Goal: Navigation & Orientation: Find specific page/section

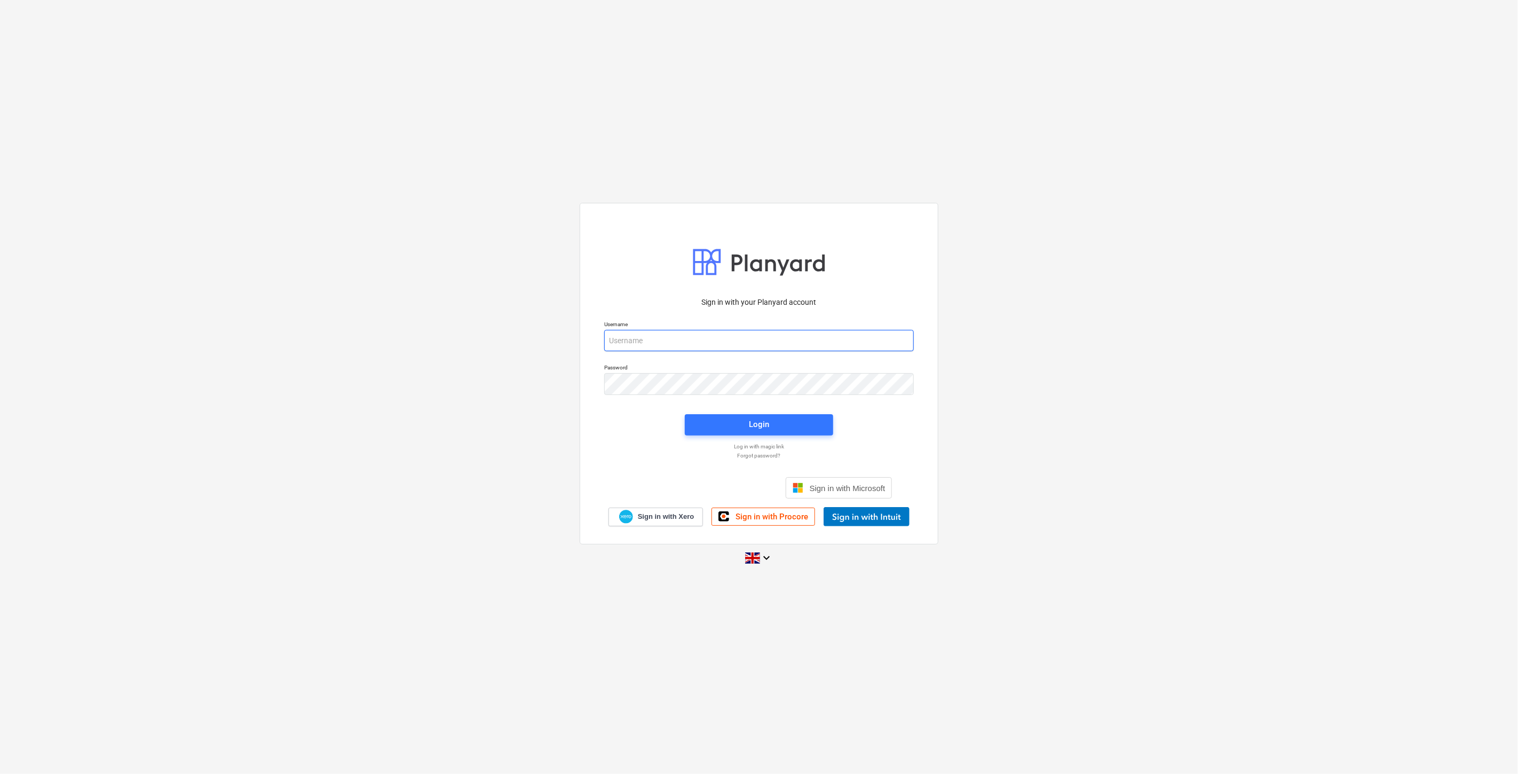
click at [670, 350] on input "email" at bounding box center [759, 340] width 310 height 21
type input "[PERSON_NAME][EMAIL_ADDRESS][DOMAIN_NAME]"
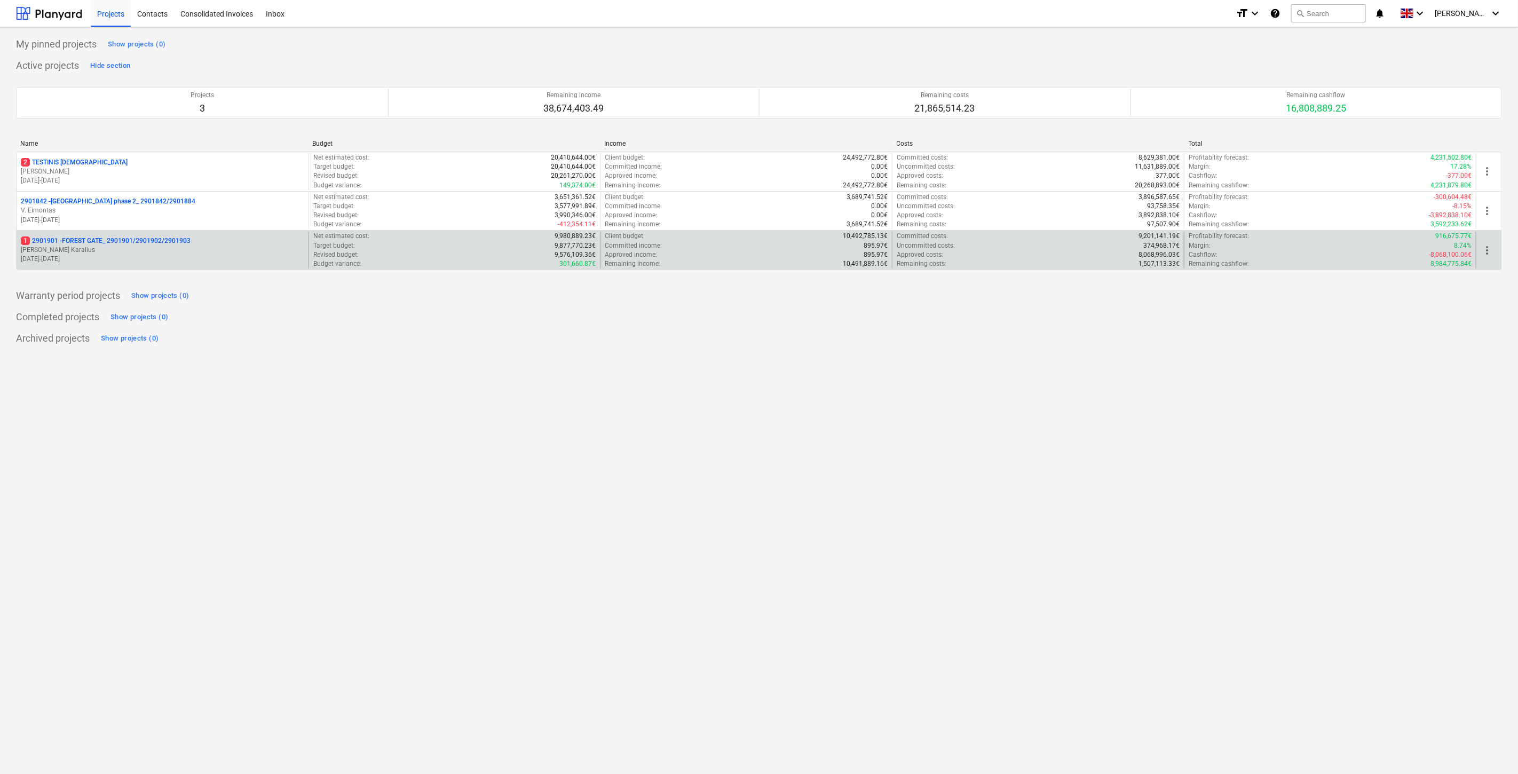
click at [108, 258] on p "[DATE] - [DATE]" at bounding box center [162, 259] width 283 height 9
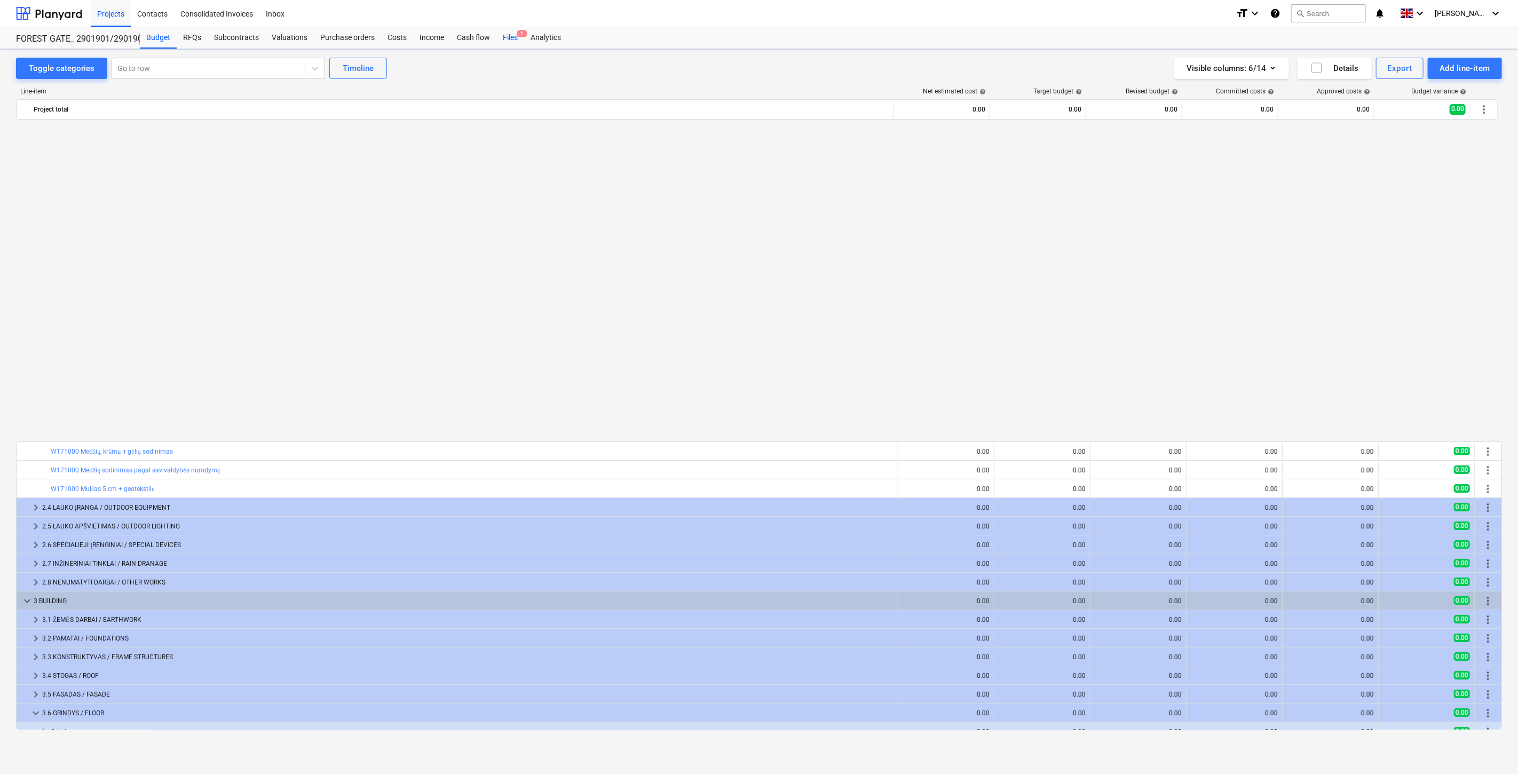
click at [505, 38] on div "Files 1" at bounding box center [510, 37] width 28 height 21
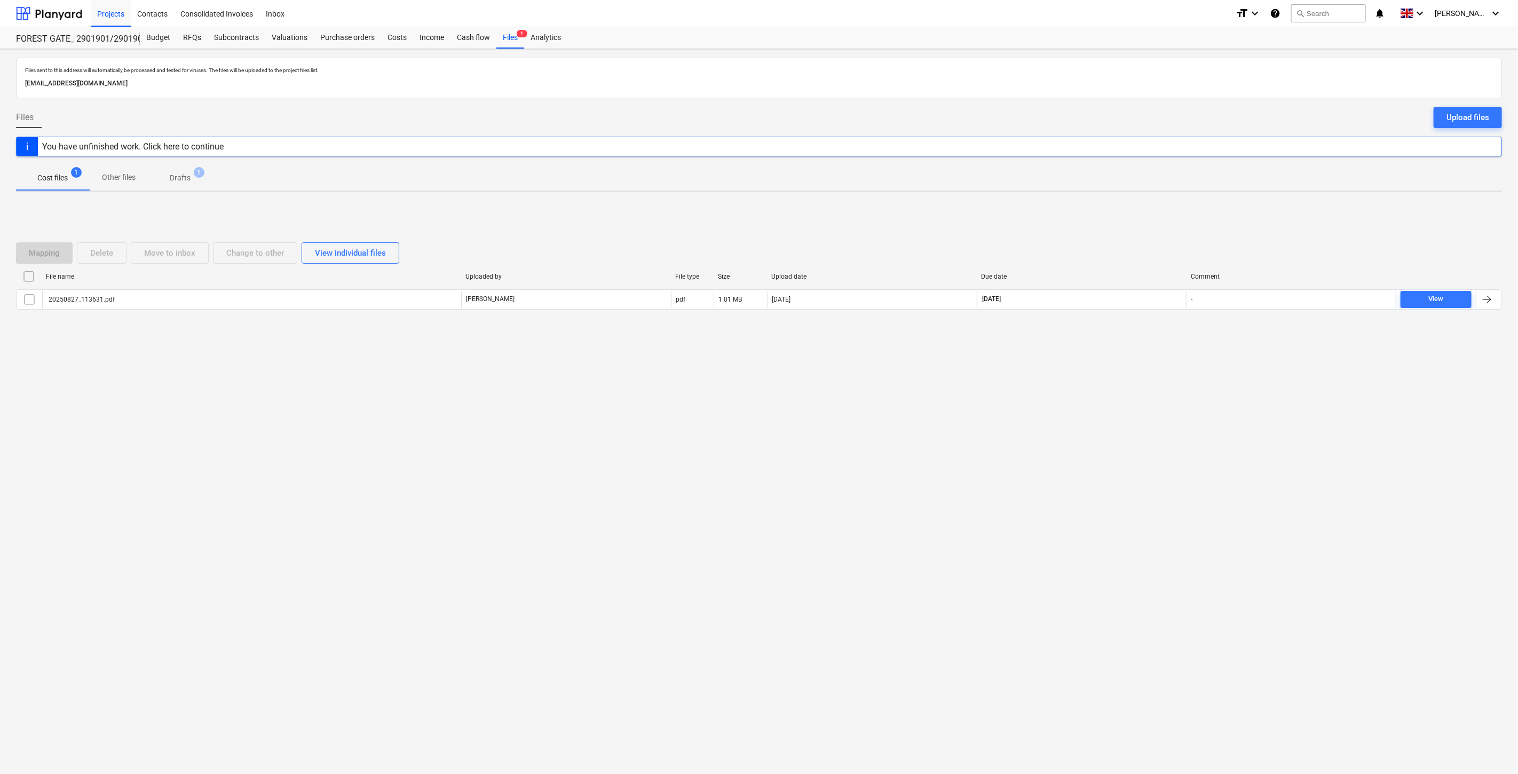
click at [1140, 420] on div "Files sent to this address will automatically be processed and tested for virus…" at bounding box center [759, 411] width 1518 height 725
click at [1142, 396] on div "Files sent to this address will automatically be processed and tested for virus…" at bounding box center [759, 411] width 1518 height 725
click at [156, 45] on div "Budget" at bounding box center [158, 37] width 37 height 21
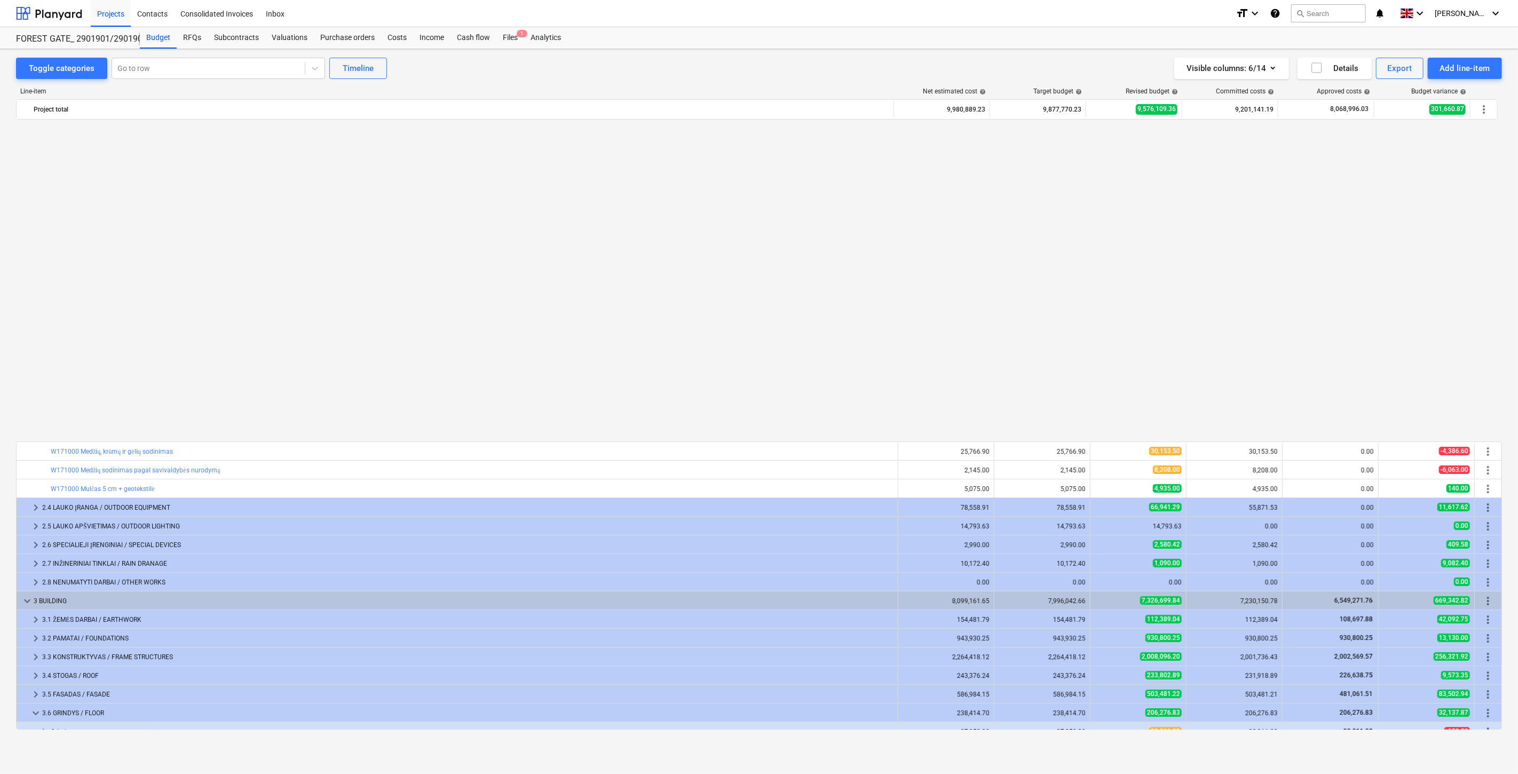
drag, startPoint x: 91, startPoint y: 258, endPoint x: 42, endPoint y: 209, distance: 70.2
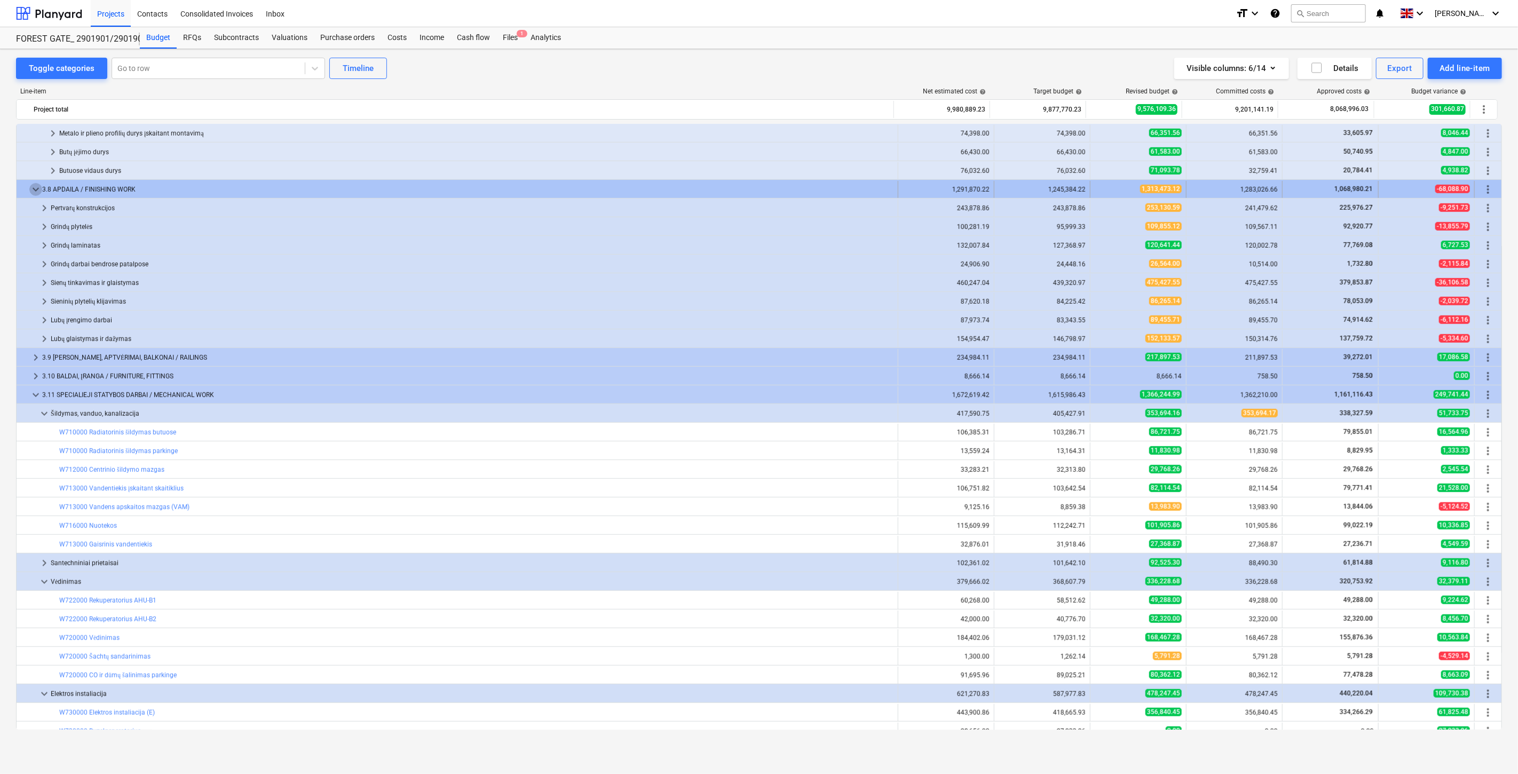
click at [35, 190] on span "keyboard_arrow_down" at bounding box center [35, 189] width 13 height 13
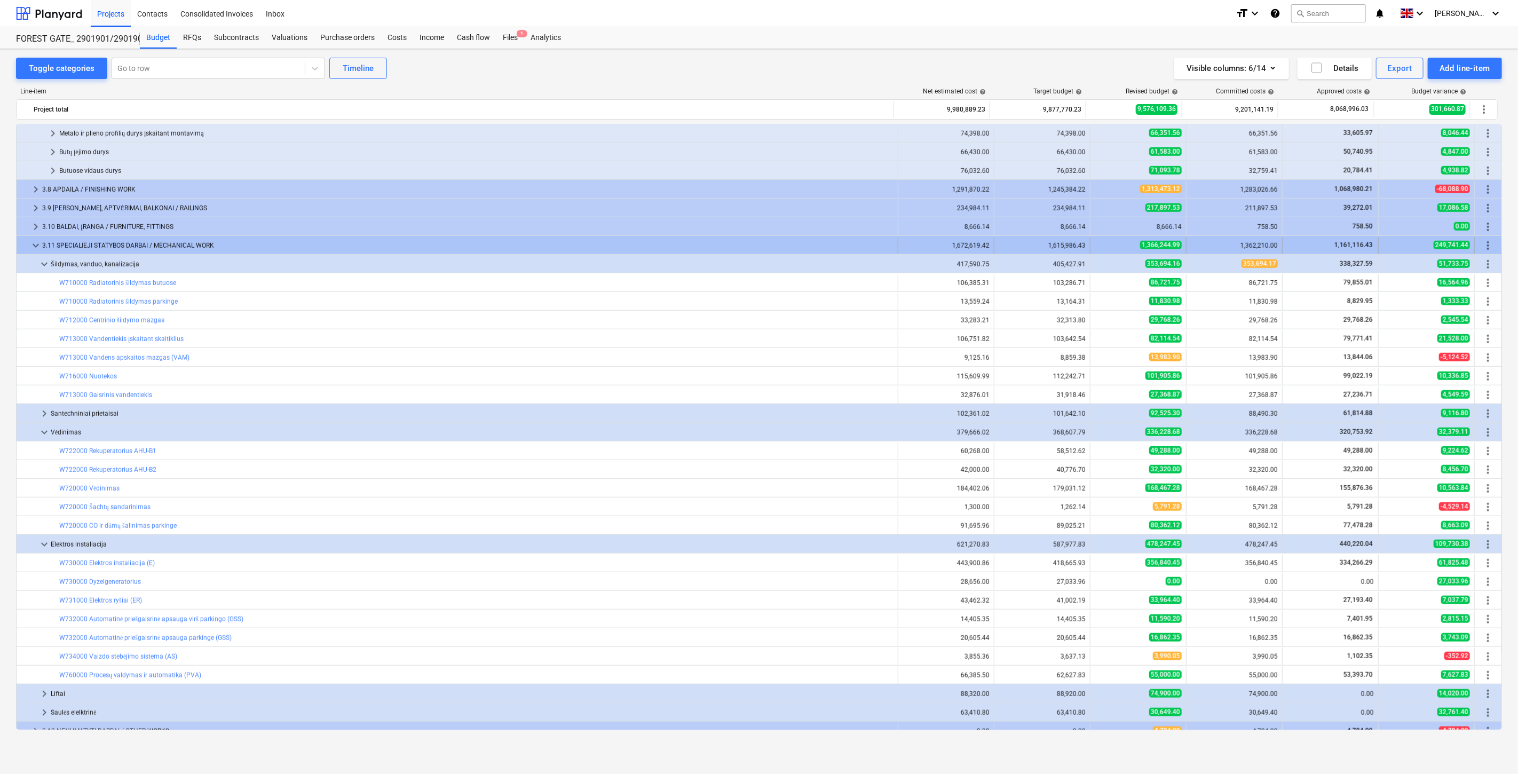
click at [33, 244] on span "keyboard_arrow_down" at bounding box center [35, 245] width 13 height 13
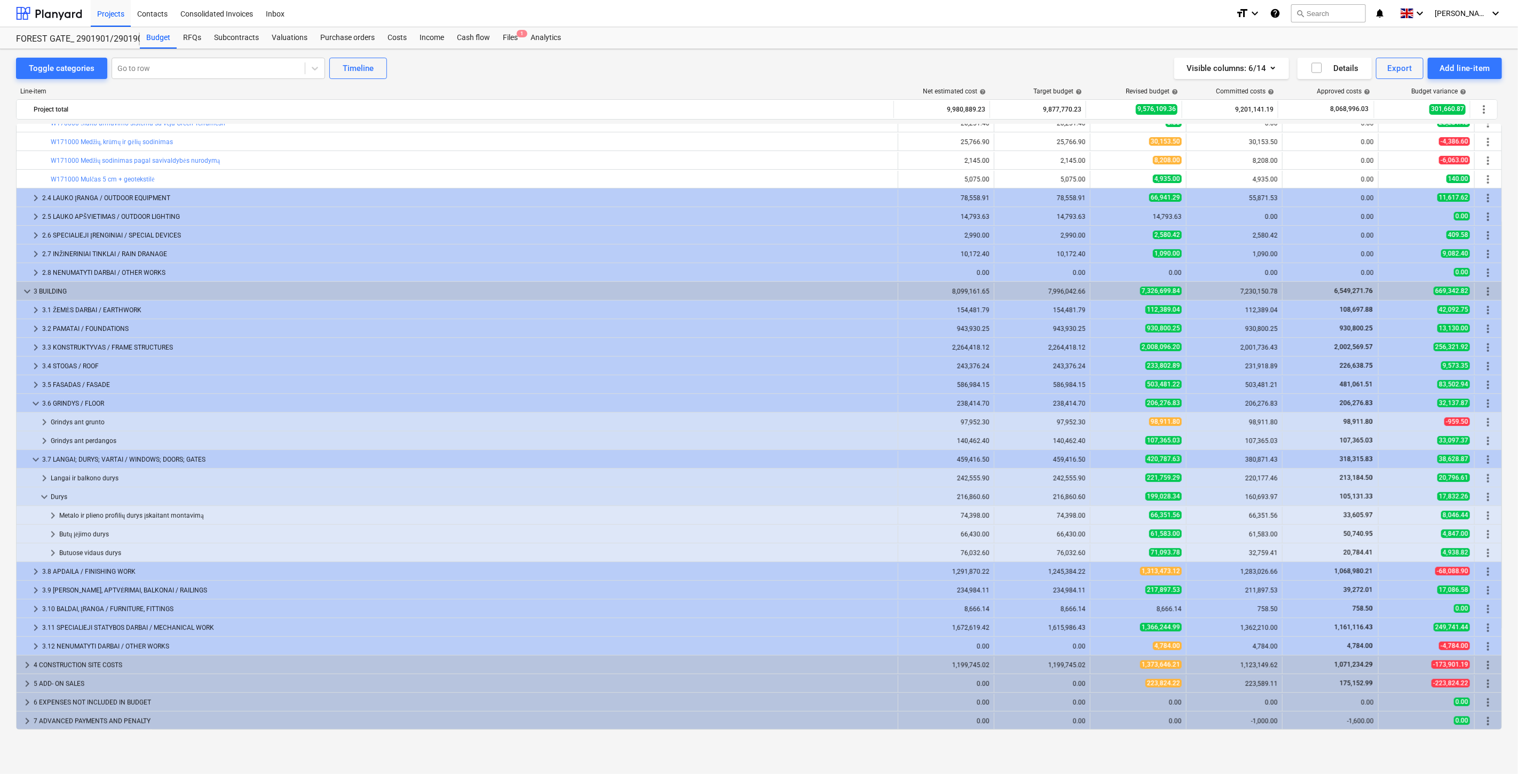
scroll to position [310, 0]
click at [35, 458] on span "keyboard_arrow_down" at bounding box center [35, 459] width 13 height 13
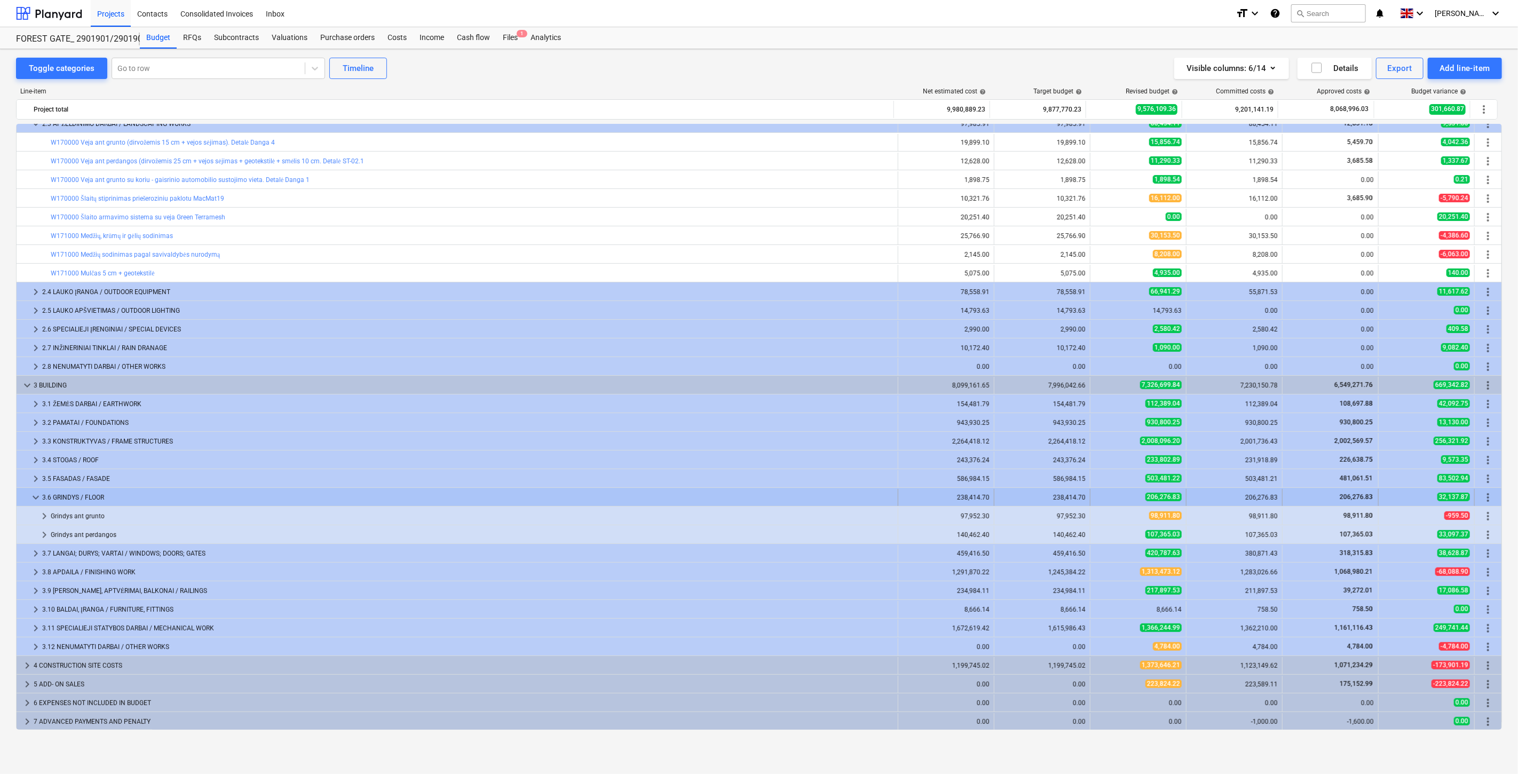
click at [34, 495] on span "keyboard_arrow_down" at bounding box center [35, 497] width 13 height 13
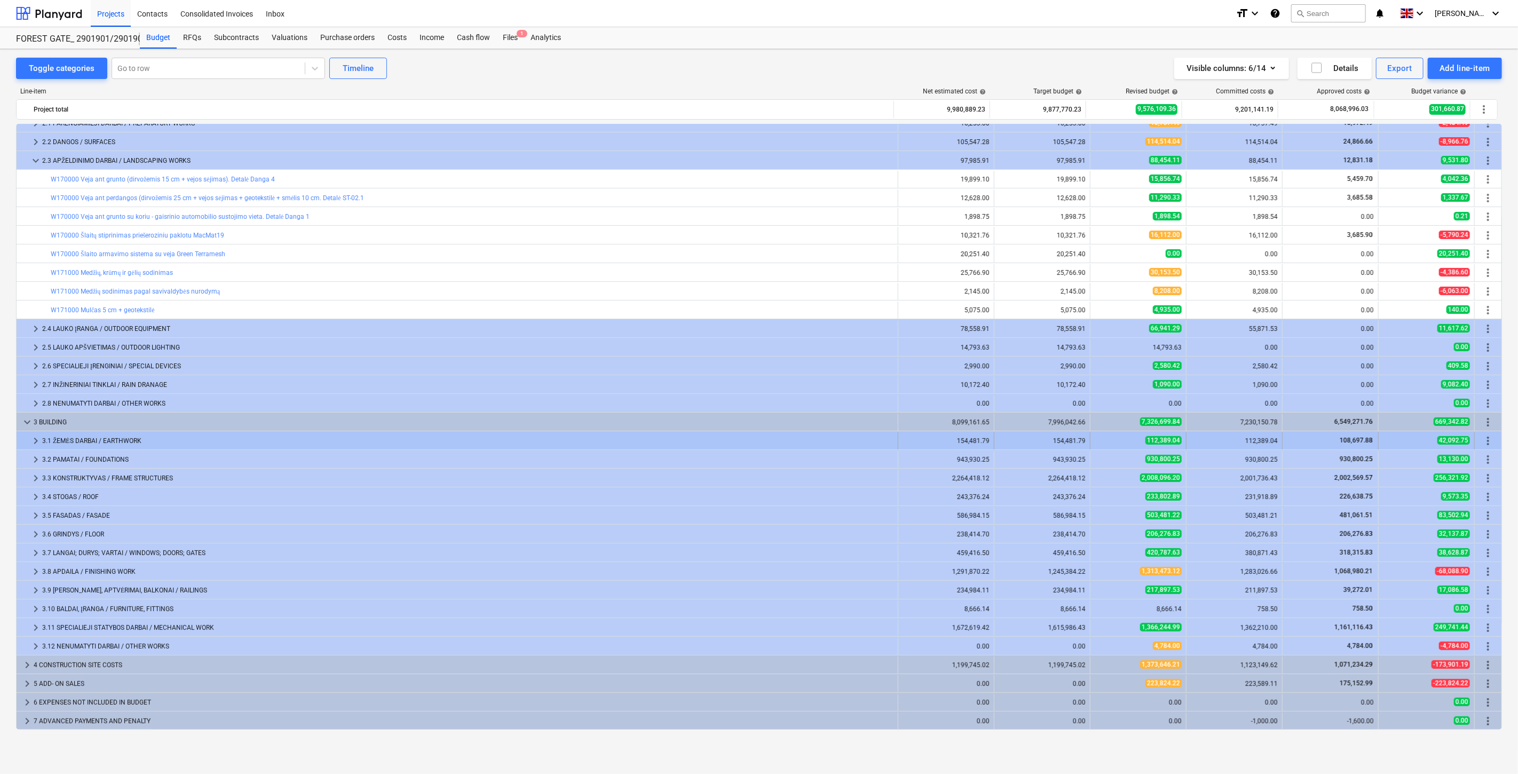
scroll to position [178, 0]
click at [27, 424] on span "keyboard_arrow_down" at bounding box center [27, 422] width 13 height 13
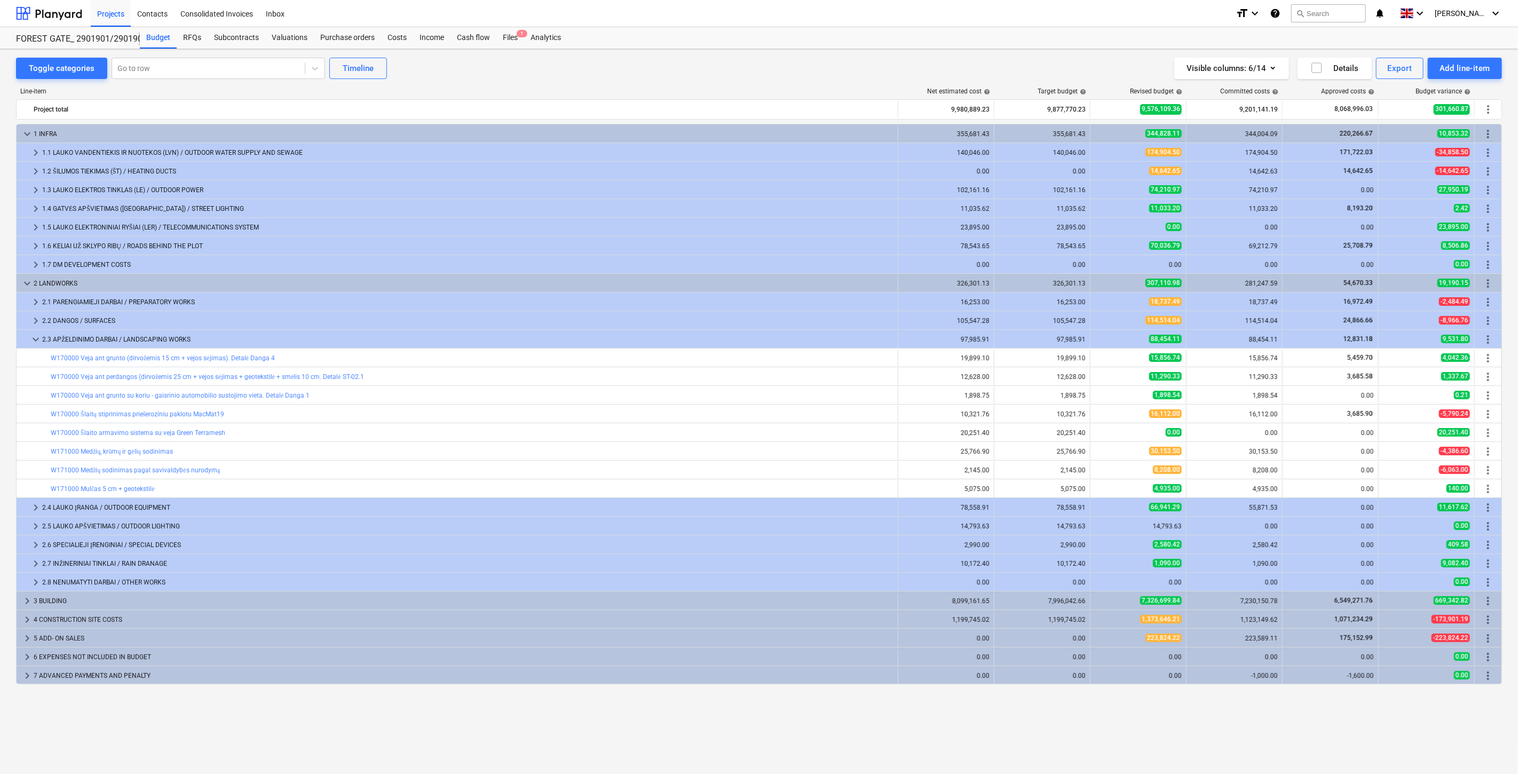
scroll to position [0, 0]
click at [24, 281] on span "keyboard_arrow_down" at bounding box center [27, 283] width 13 height 13
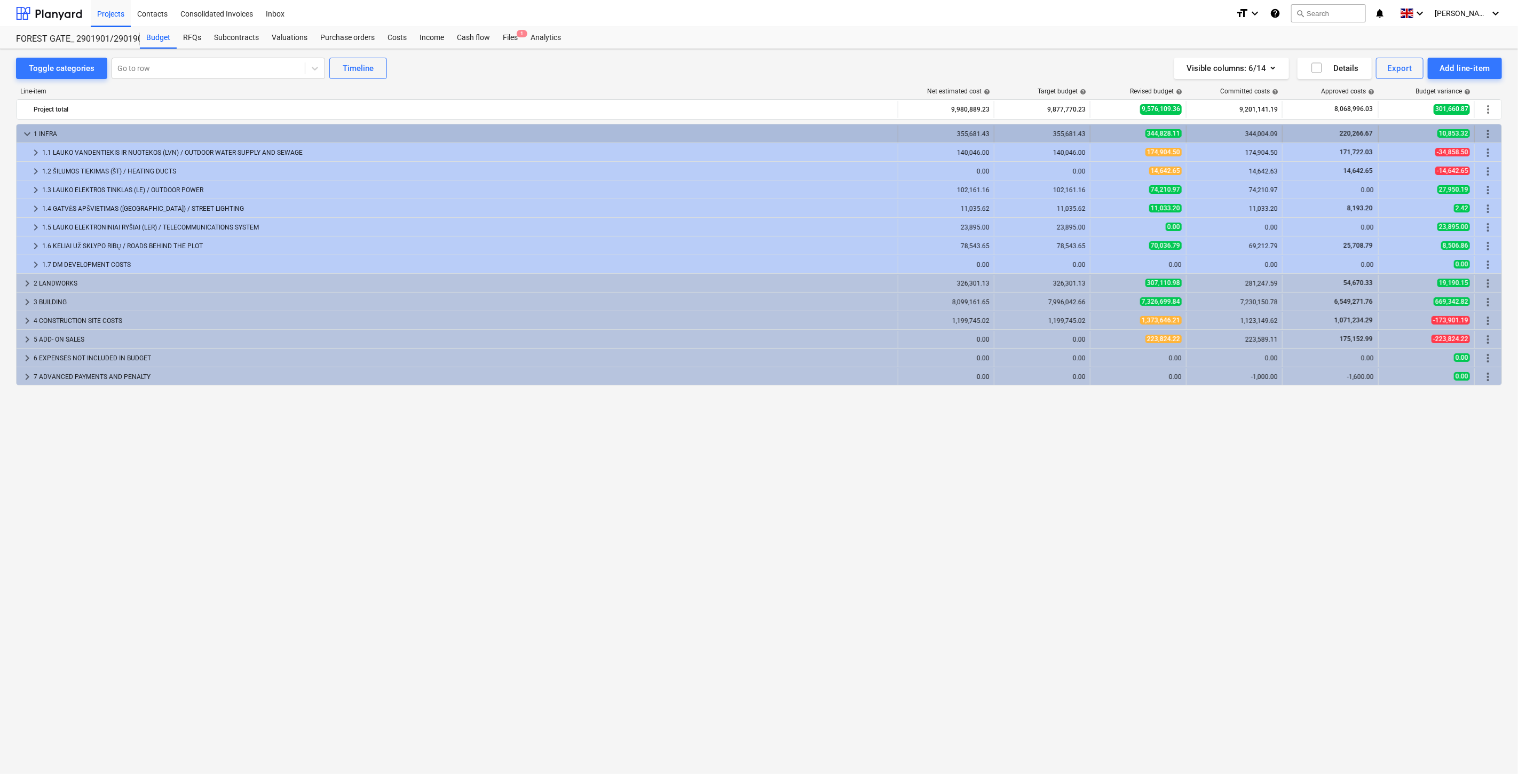
click at [22, 134] on span "keyboard_arrow_down" at bounding box center [27, 134] width 13 height 13
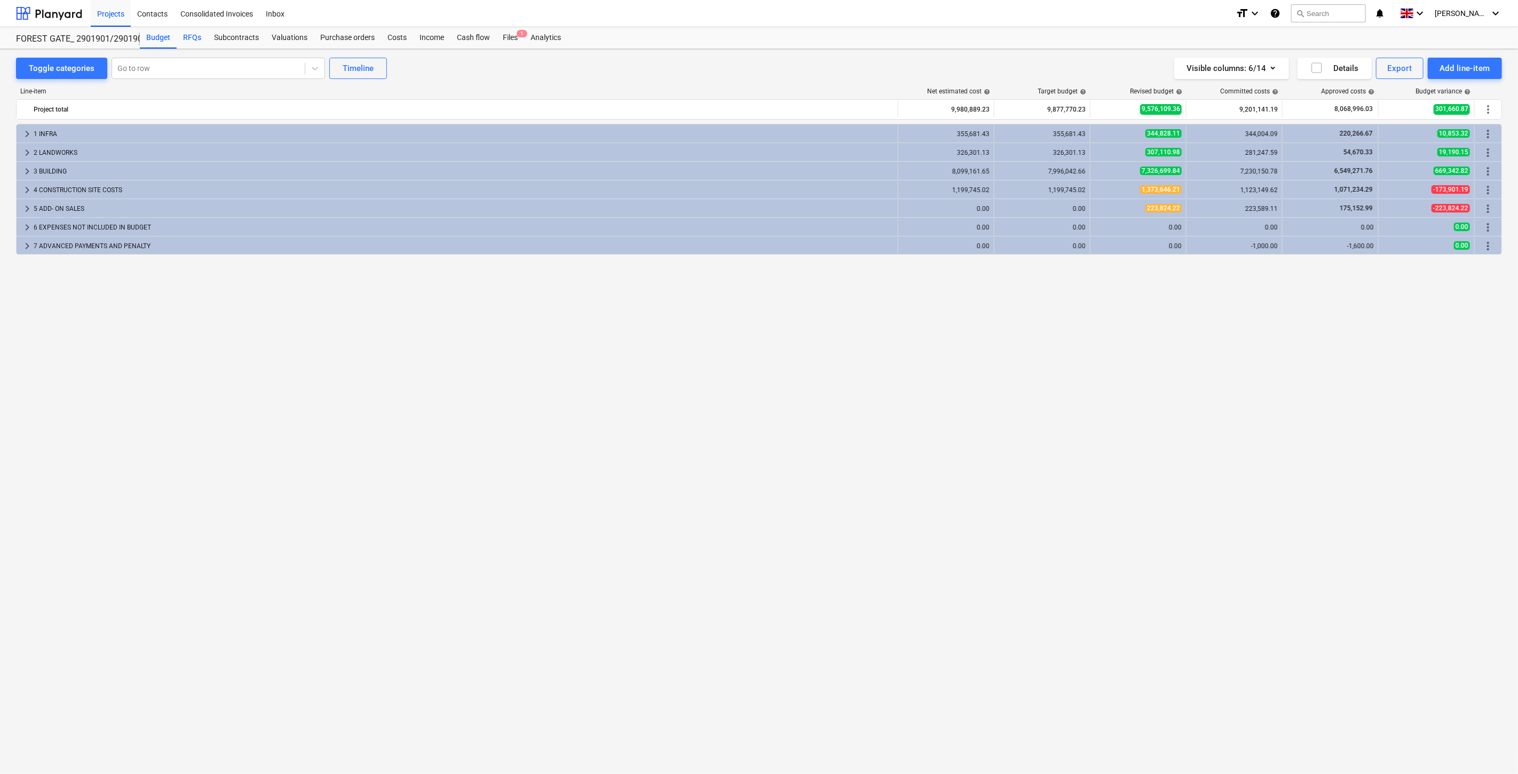
click at [194, 40] on div "RFQs" at bounding box center [192, 37] width 31 height 21
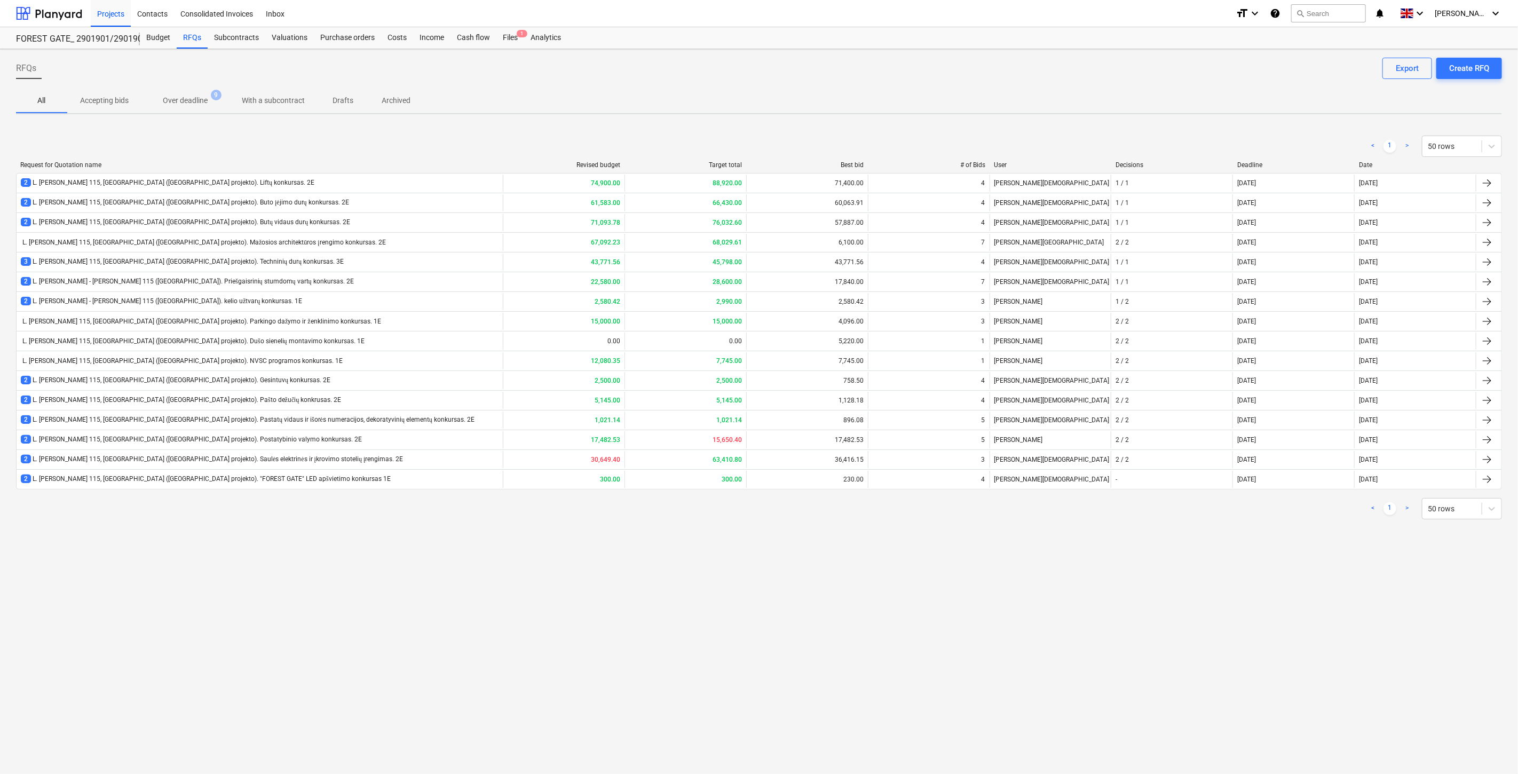
click at [227, 620] on div "RFQs Create RFQ Export All Accepting bids Over deadline 9 With a subcontract Dr…" at bounding box center [759, 411] width 1518 height 725
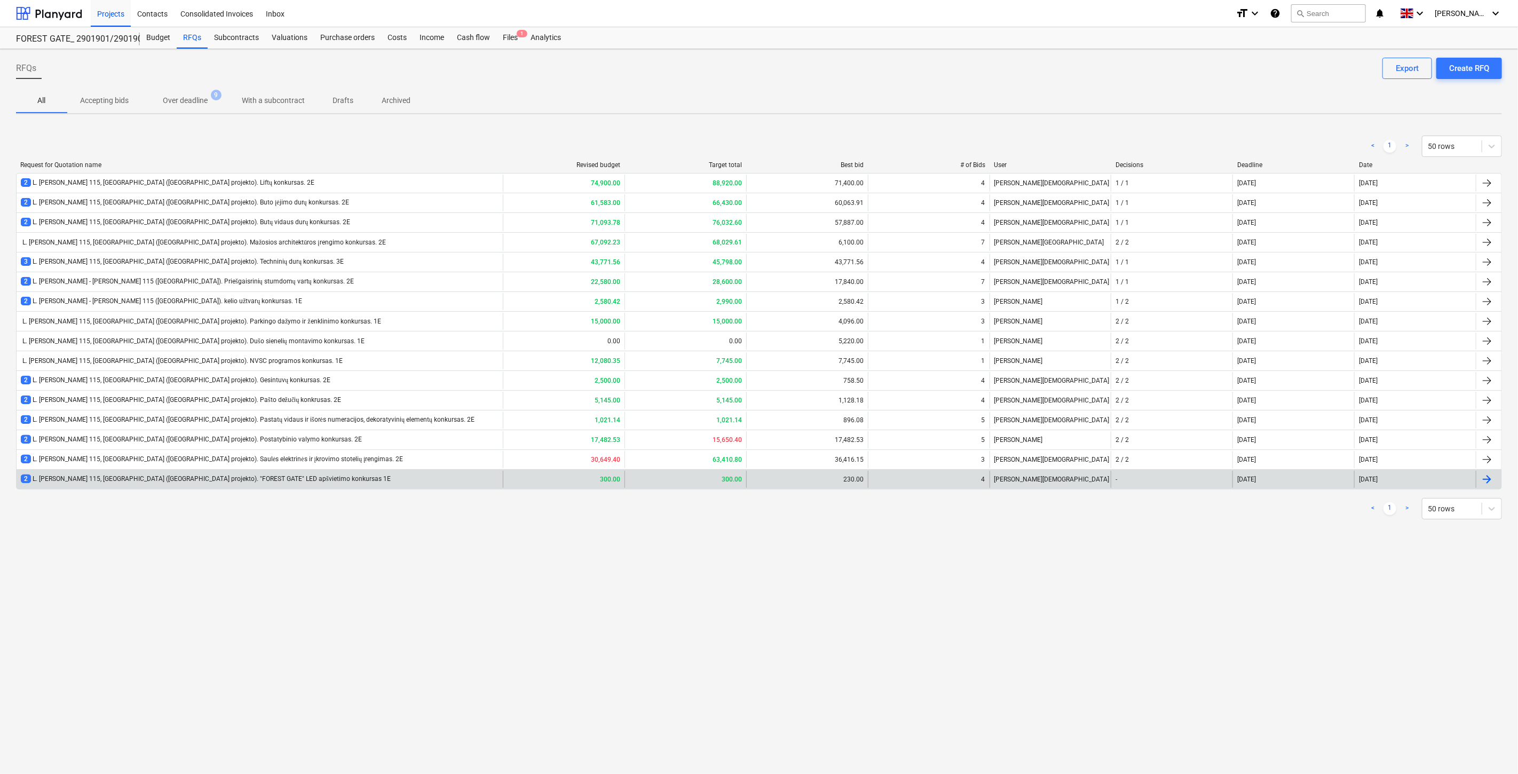
drag, startPoint x: 240, startPoint y: 582, endPoint x: 524, endPoint y: 477, distance: 302.7
click at [244, 579] on div "RFQs Create RFQ Export All Accepting bids Over deadline 9 With a subcontract Dr…" at bounding box center [759, 411] width 1518 height 725
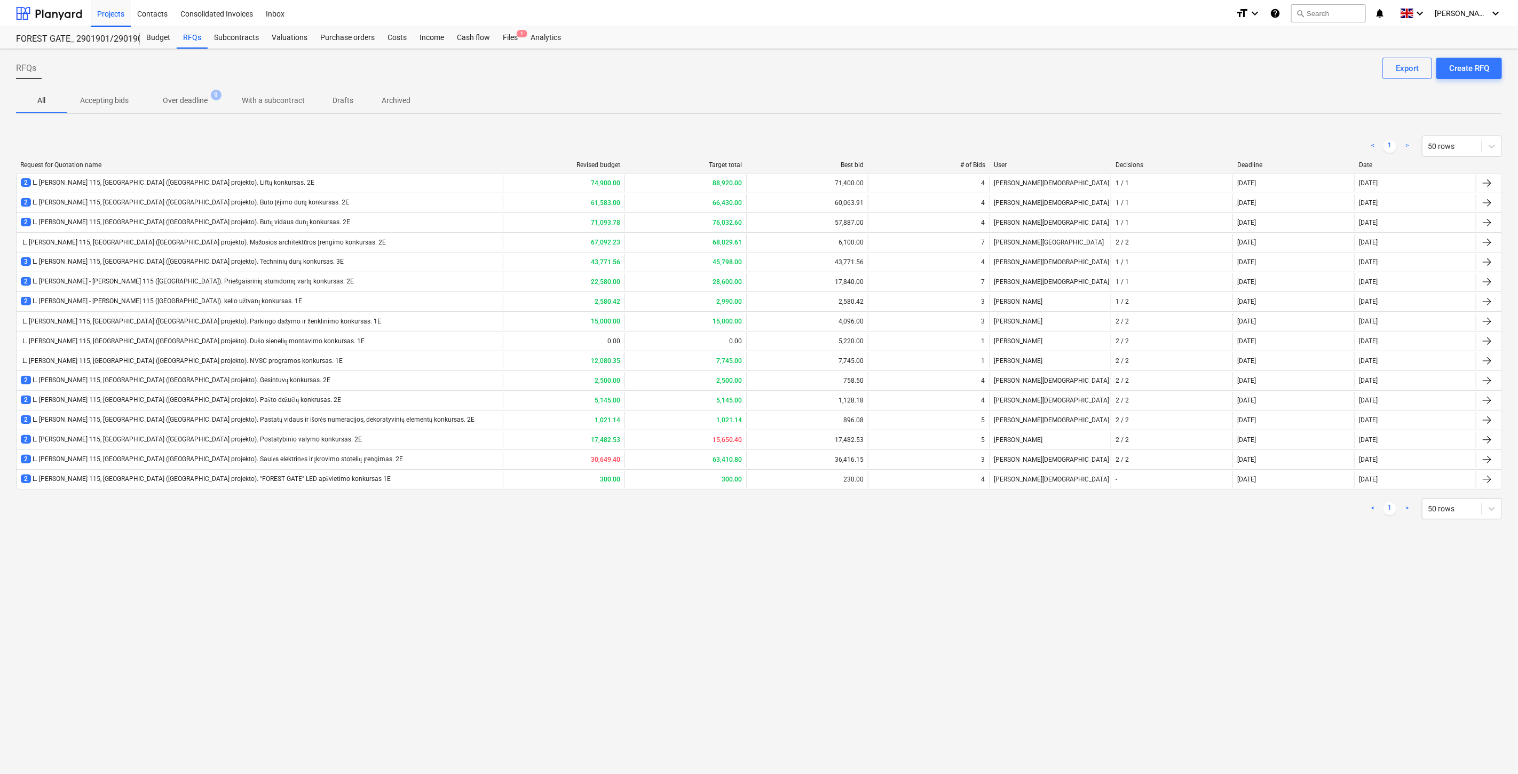
drag, startPoint x: 1178, startPoint y: 548, endPoint x: 1191, endPoint y: 540, distance: 15.8
click at [1178, 548] on div "RFQs Create RFQ Export All Accepting bids Over deadline 9 With a subcontract Dr…" at bounding box center [759, 411] width 1518 height 725
click at [1205, 527] on div "< 1 > 50 rows Request for Quotation name Revised budget Target total Best bid #…" at bounding box center [759, 327] width 1486 height 409
drag, startPoint x: 1206, startPoint y: 526, endPoint x: 1218, endPoint y: 510, distance: 19.5
click at [1206, 525] on div "< 1 > 50 rows Request for Quotation name Revised budget Target total Best bid #…" at bounding box center [759, 327] width 1486 height 409
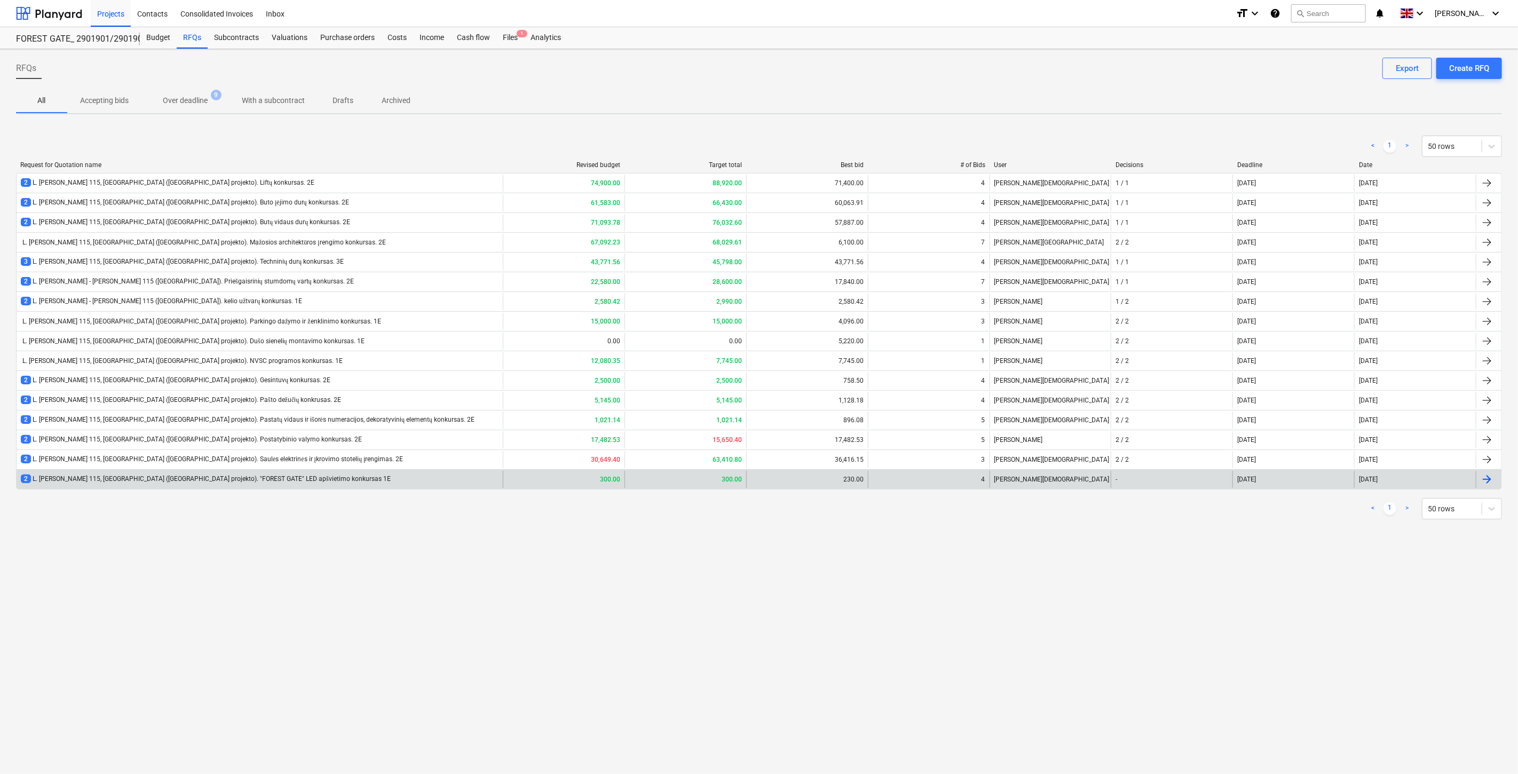
drag, startPoint x: 1218, startPoint y: 510, endPoint x: 208, endPoint y: 479, distance: 1009.9
click at [1210, 509] on div "< 1 > 50 rows" at bounding box center [759, 508] width 1486 height 21
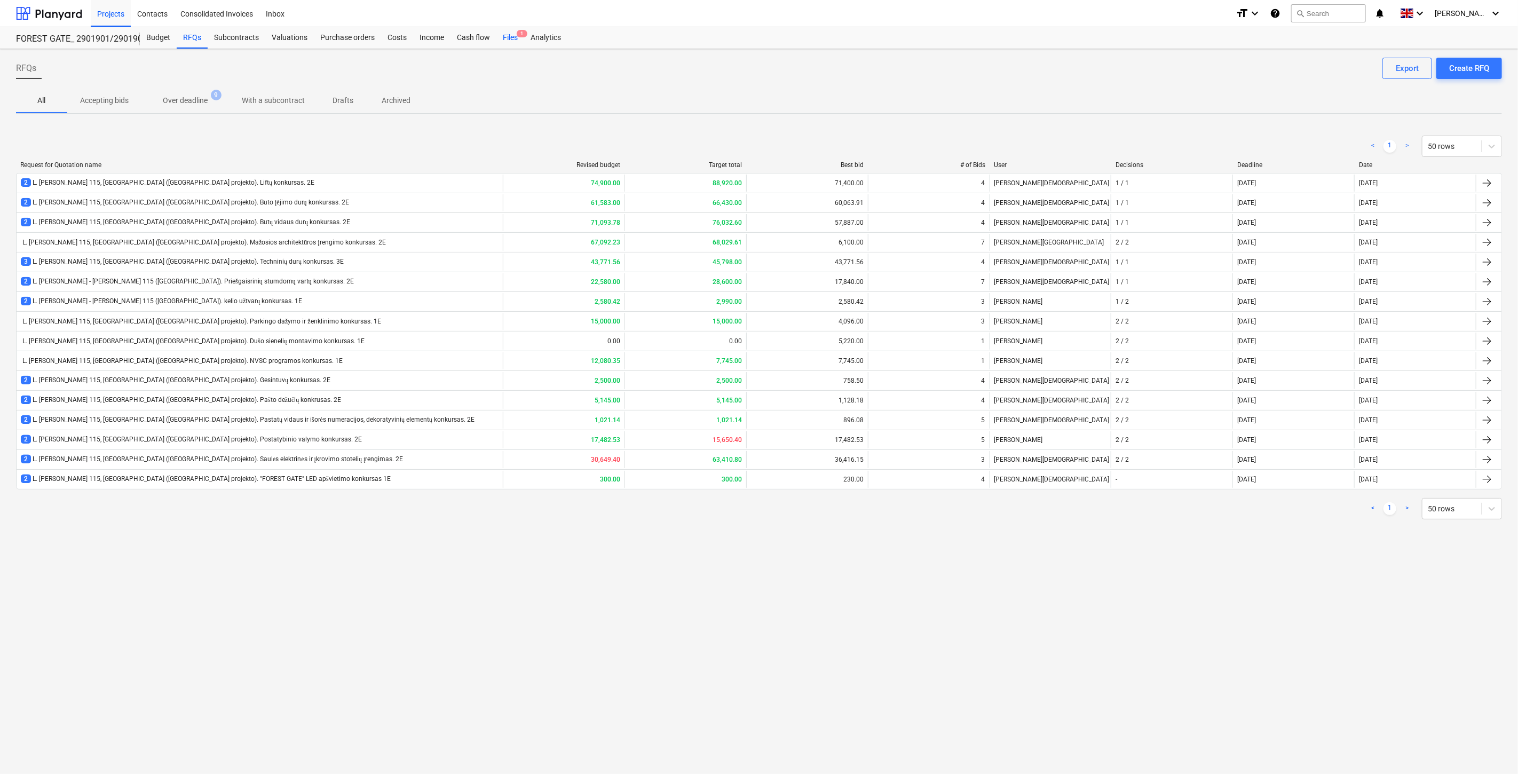
click at [502, 38] on div "Files 1" at bounding box center [510, 37] width 28 height 21
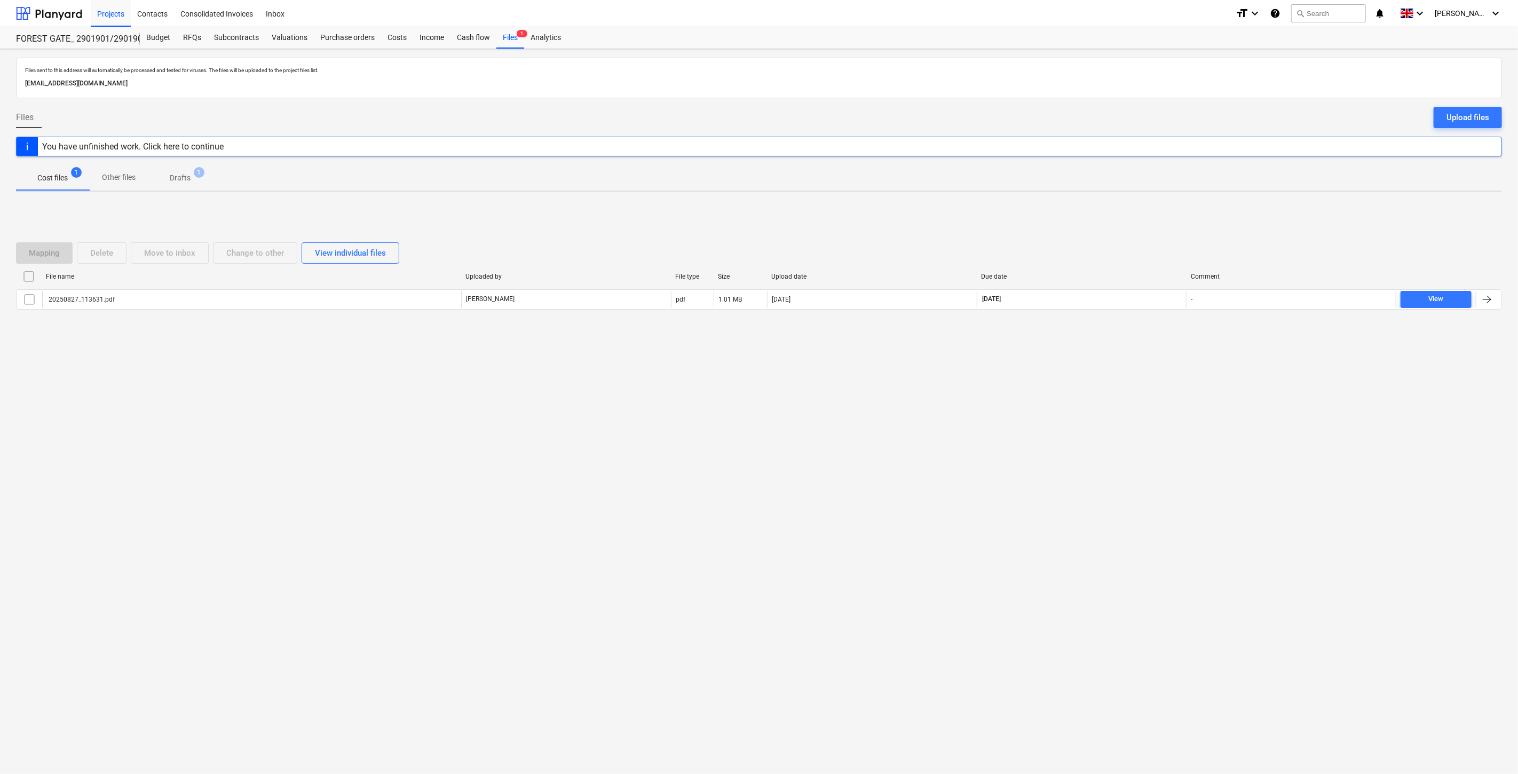
click at [1091, 432] on div "Files sent to this address will automatically be processed and tested for virus…" at bounding box center [759, 411] width 1518 height 725
click at [1164, 365] on div "Files sent to this address will automatically be processed and tested for virus…" at bounding box center [759, 411] width 1518 height 725
